Goal: Download file/media

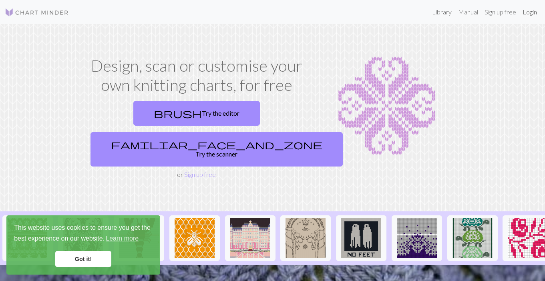
click at [531, 8] on link "Login" at bounding box center [530, 12] width 21 height 16
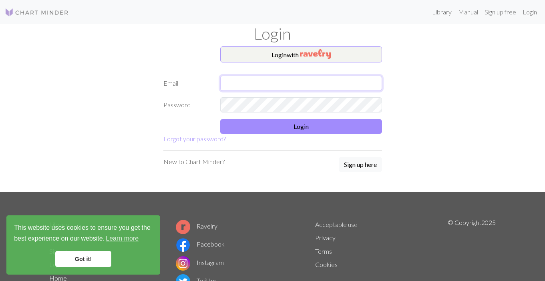
click at [257, 83] on input "text" at bounding box center [301, 83] width 162 height 15
type input "[EMAIL_ADDRESS][DOMAIN_NAME]"
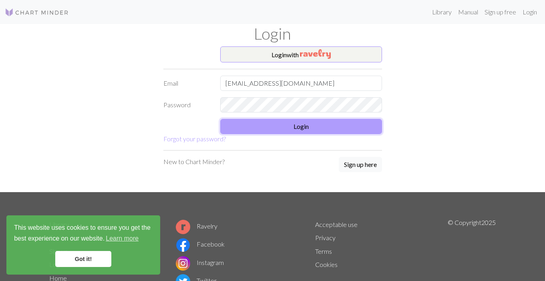
click at [261, 127] on button "Login" at bounding box center [301, 126] width 162 height 15
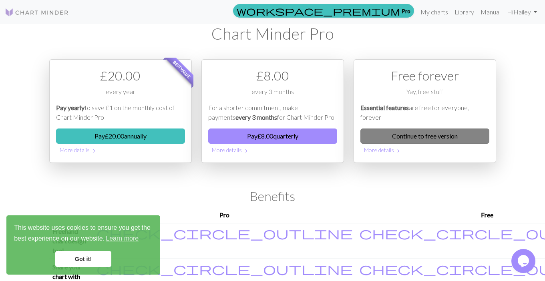
click at [428, 134] on link "Continue to free version" at bounding box center [424, 136] width 129 height 15
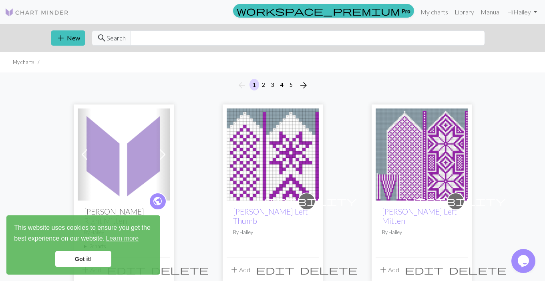
click at [147, 150] on img at bounding box center [124, 155] width 92 height 92
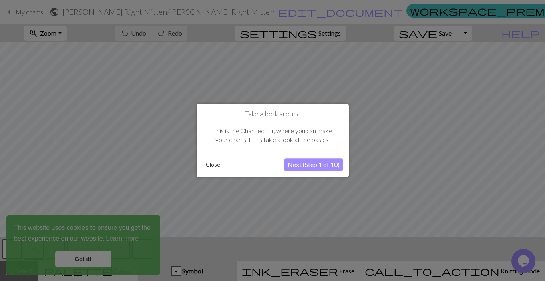
click at [207, 163] on button "Close" at bounding box center [213, 165] width 21 height 12
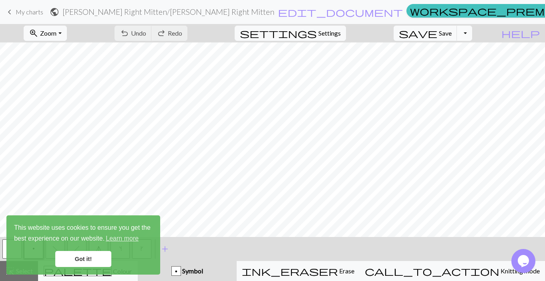
click at [472, 32] on button "Toggle Dropdown" at bounding box center [464, 33] width 15 height 15
click at [457, 64] on button "save_alt Download" at bounding box center [406, 63] width 132 height 13
click at [85, 261] on link "Got it!" at bounding box center [83, 259] width 56 height 16
